Goal: Task Accomplishment & Management: Manage account settings

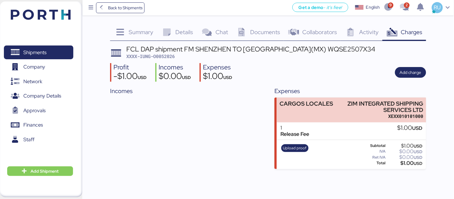
click at [49, 18] on img at bounding box center [41, 15] width 60 height 10
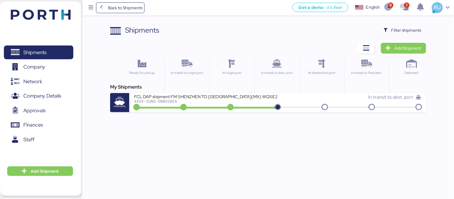
click at [61, 15] on img at bounding box center [41, 15] width 60 height 10
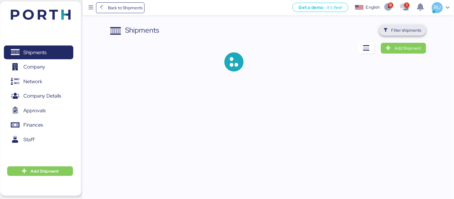
click at [385, 30] on icon "button" at bounding box center [386, 30] width 4 height 4
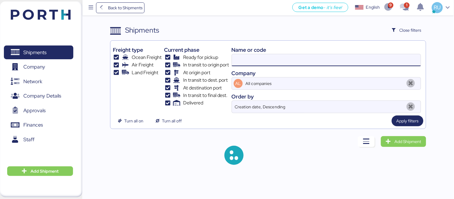
click at [328, 63] on input at bounding box center [326, 60] width 189 height 12
paste input "COSU6425492540"
type input "COSU6425492540"
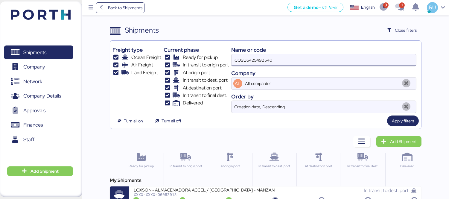
scroll to position [11, 0]
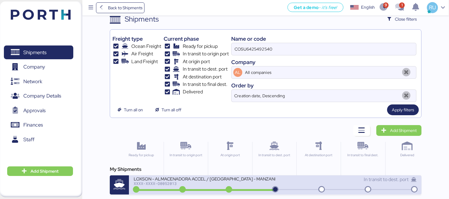
click at [275, 180] on div "In transit to dest. port" at bounding box center [345, 179] width 141 height 7
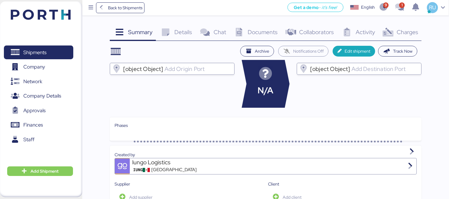
click at [412, 33] on span "Charges" at bounding box center [408, 32] width 22 height 8
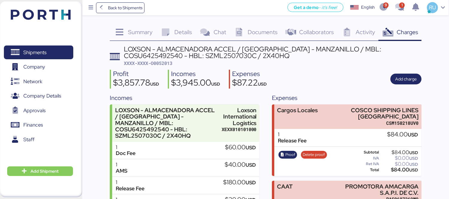
click at [249, 31] on span "Documents" at bounding box center [263, 32] width 30 height 8
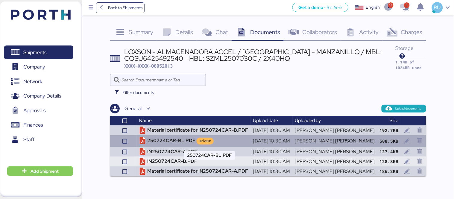
click at [183, 141] on td "250724CAR-BL.PDF private" at bounding box center [193, 140] width 114 height 11
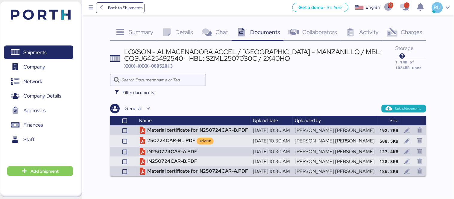
click at [142, 57] on div "LOXSON - ALMACENADORA ACCEL / [GEOGRAPHIC_DATA] - MANZANILLO / MBL: COSU6425492…" at bounding box center [259, 54] width 271 height 13
copy div "COSU6425492540"
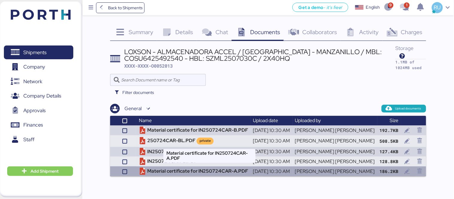
click at [196, 172] on td "Material certificate for IN250724CAR-A.PDF" at bounding box center [193, 171] width 114 height 10
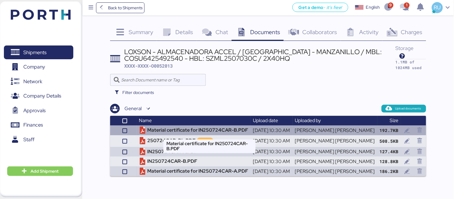
click at [184, 129] on td "Material certificate for IN250724CAR-B.PDF" at bounding box center [193, 130] width 114 height 10
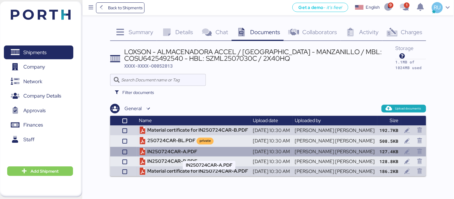
click at [171, 150] on td "IN250724CAR-A.PDF" at bounding box center [193, 152] width 114 height 10
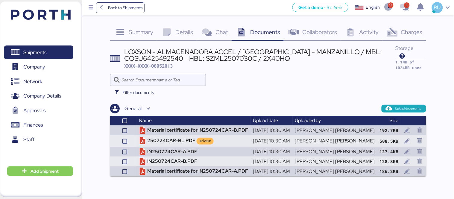
click at [416, 33] on span "Charges" at bounding box center [412, 32] width 22 height 8
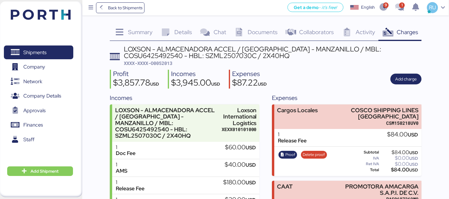
click at [58, 18] on img at bounding box center [41, 15] width 60 height 10
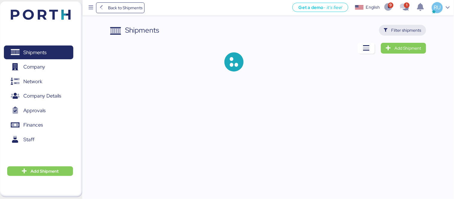
click at [414, 35] on span "Filter shipments" at bounding box center [402, 30] width 47 height 11
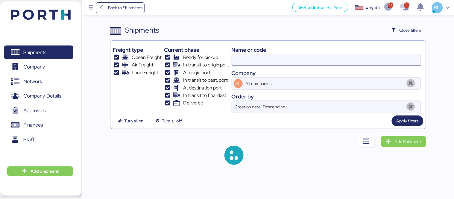
click at [324, 63] on input at bounding box center [326, 60] width 189 height 12
paste input "OOLU8899364310"
type input "OOLU8899364310"
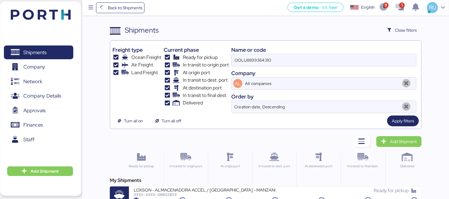
click at [229, 186] on div "My Shipments LOXSON - ALMACENADORA ACCEL / [GEOGRAPHIC_DATA] - MANZANILLO / MBL…" at bounding box center [266, 191] width 312 height 29
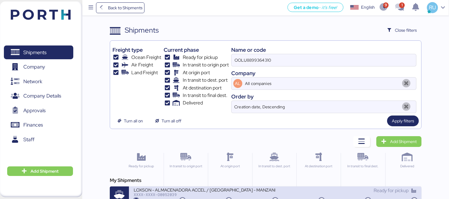
click at [231, 189] on div "LOXSON - ALMACENADORA ACCEL / [GEOGRAPHIC_DATA] - MANZANILLO / MBL: OOLU8899364…" at bounding box center [204, 189] width 141 height 5
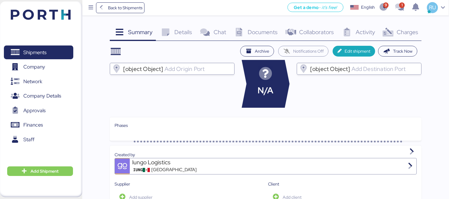
click at [405, 31] on span "Charges" at bounding box center [408, 32] width 22 height 8
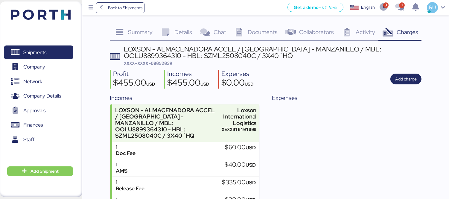
scroll to position [40, 0]
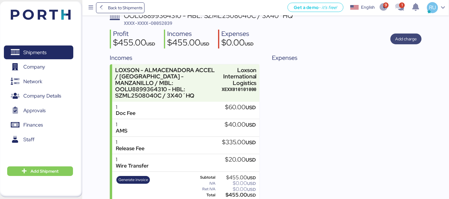
click at [410, 36] on span "Add charge" at bounding box center [406, 38] width 22 height 7
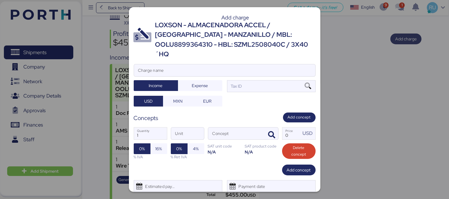
scroll to position [0, 0]
click at [286, 64] on input "Charge name" at bounding box center [224, 70] width 181 height 12
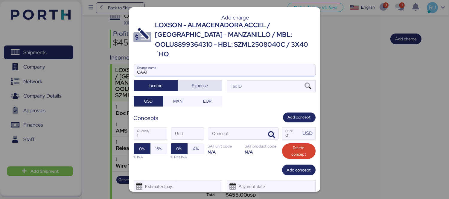
type input "CAAT"
click at [204, 82] on span "Expense" at bounding box center [200, 85] width 16 height 7
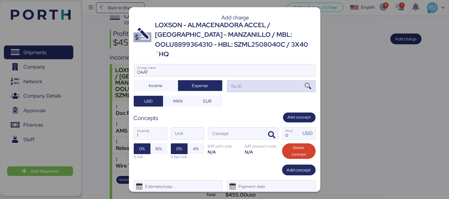
click at [237, 83] on div "Tax ID" at bounding box center [236, 86] width 12 height 7
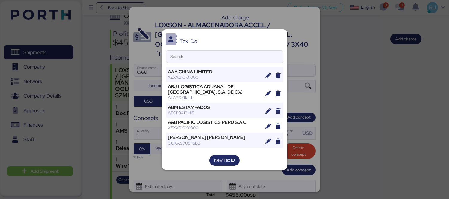
click at [240, 64] on div "Tax IDs Search AAA CHINA LIMITED XEXX010101000 ABJ LOGISTICA ADUANAL DE [GEOGRA…" at bounding box center [225, 99] width 126 height 141
click at [243, 59] on input "Search" at bounding box center [224, 57] width 117 height 12
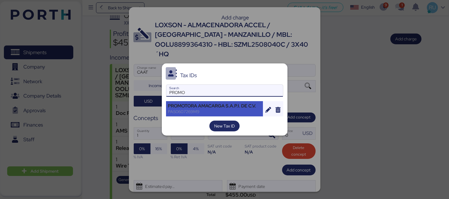
type input "PROMO"
click at [205, 110] on div "PAS0607269M9" at bounding box center [214, 111] width 93 height 5
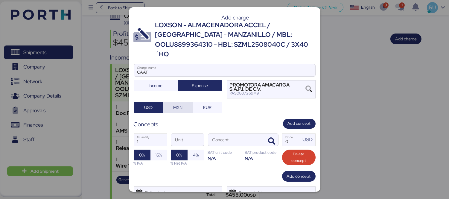
click at [181, 104] on span "MXN" at bounding box center [177, 107] width 9 height 7
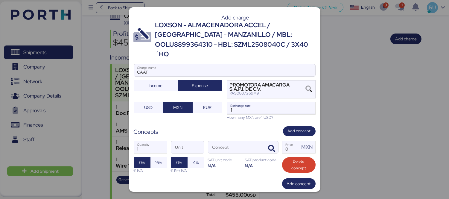
click at [240, 104] on input "1" at bounding box center [271, 108] width 88 height 12
type input "18.7"
click at [268, 142] on span "button" at bounding box center [272, 148] width 13 height 13
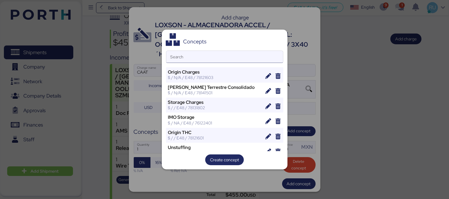
click at [260, 62] on input "Search" at bounding box center [224, 57] width 117 height 12
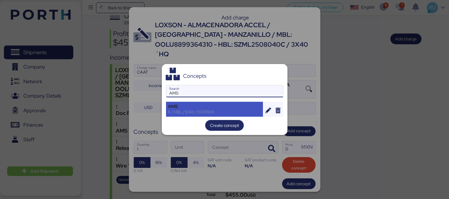
type input "AMS"
click at [224, 103] on div "AMS $ / HBL / E48 / 55121800" at bounding box center [214, 109] width 97 height 15
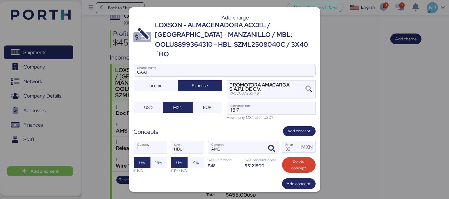
click at [291, 141] on input "35" at bounding box center [290, 147] width 17 height 12
type input "3"
type input "60"
click at [162, 157] on span "16%" at bounding box center [158, 162] width 17 height 11
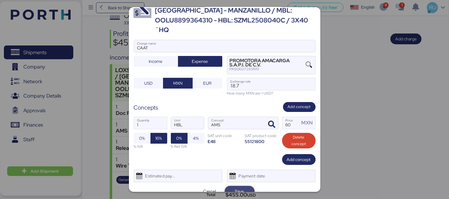
click at [240, 188] on span "Save" at bounding box center [239, 191] width 9 height 7
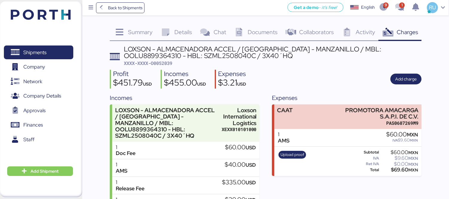
click at [184, 56] on div "LOXSON - ALMACENADORA ACCEL / [GEOGRAPHIC_DATA] - MANZANILLO / MBL: OOLU8899364…" at bounding box center [273, 52] width 298 height 13
copy div "SZML2508040C"
click at [156, 56] on div "LOXSON - ALMACENADORA ACCEL / [GEOGRAPHIC_DATA] - MANZANILLO / MBL: OOLU8899364…" at bounding box center [273, 52] width 298 height 13
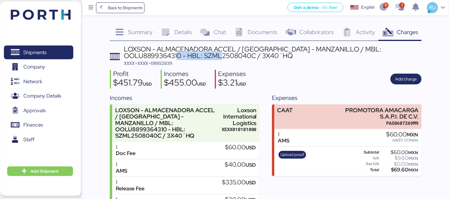
click at [156, 56] on div "LOXSON - ALMACENADORA ACCEL / [GEOGRAPHIC_DATA] - MANZANILLO / MBL: OOLU8899364…" at bounding box center [273, 52] width 298 height 13
copy div "SZML2508040C"
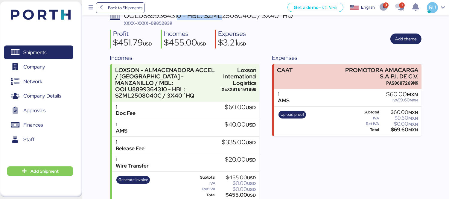
scroll to position [0, 0]
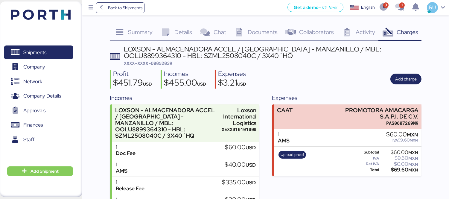
click at [268, 37] on div "Documents 0" at bounding box center [254, 33] width 51 height 16
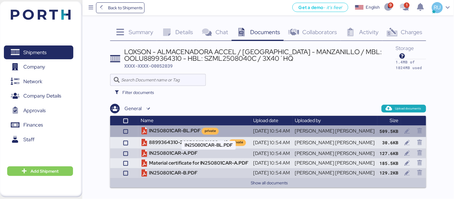
click at [198, 127] on td "IN250801CAR-BL.PDF private" at bounding box center [194, 130] width 113 height 11
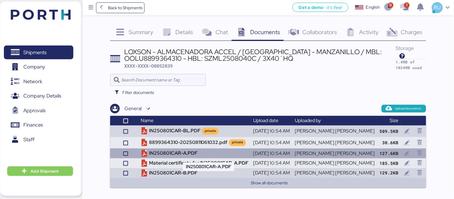
click at [197, 151] on td "IN250801CAR-A.PDF" at bounding box center [194, 153] width 113 height 10
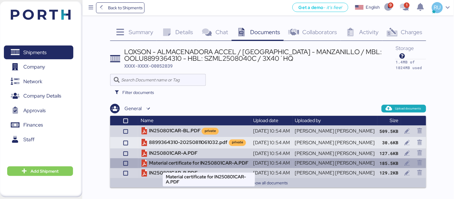
click at [189, 160] on td "Material certificate for IN250801CAR-A.PDF" at bounding box center [194, 163] width 113 height 10
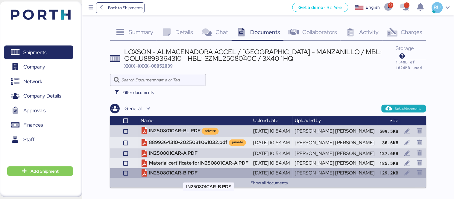
click at [179, 171] on td "IN250801CAR-B.PDF" at bounding box center [194, 173] width 113 height 10
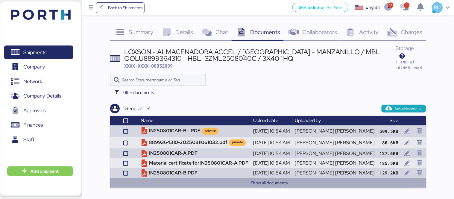
click at [281, 185] on button "Show all documents" at bounding box center [269, 182] width 304 height 7
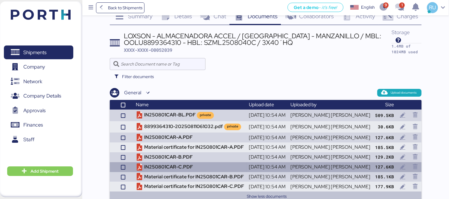
scroll to position [26, 0]
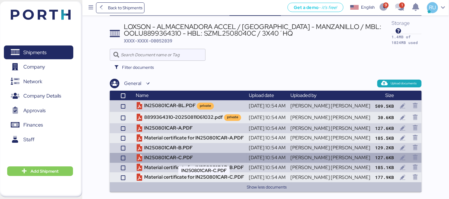
click at [233, 159] on td "IN250801CAR-C.PDF" at bounding box center [189, 158] width 113 height 10
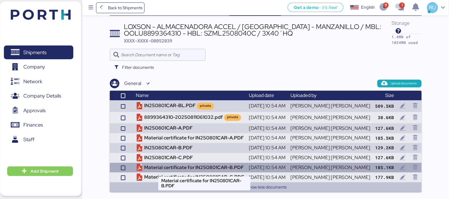
click at [182, 164] on td "Material certificate for IN250801CAR-B.PDF" at bounding box center [189, 168] width 113 height 10
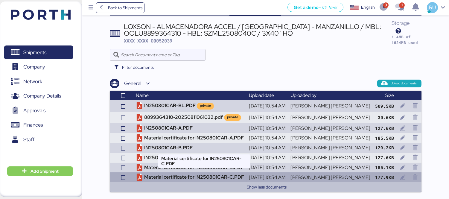
click at [184, 173] on td "Material certificate for IN250801CAR-C.PDF" at bounding box center [189, 177] width 113 height 10
